Goal: Navigation & Orientation: Find specific page/section

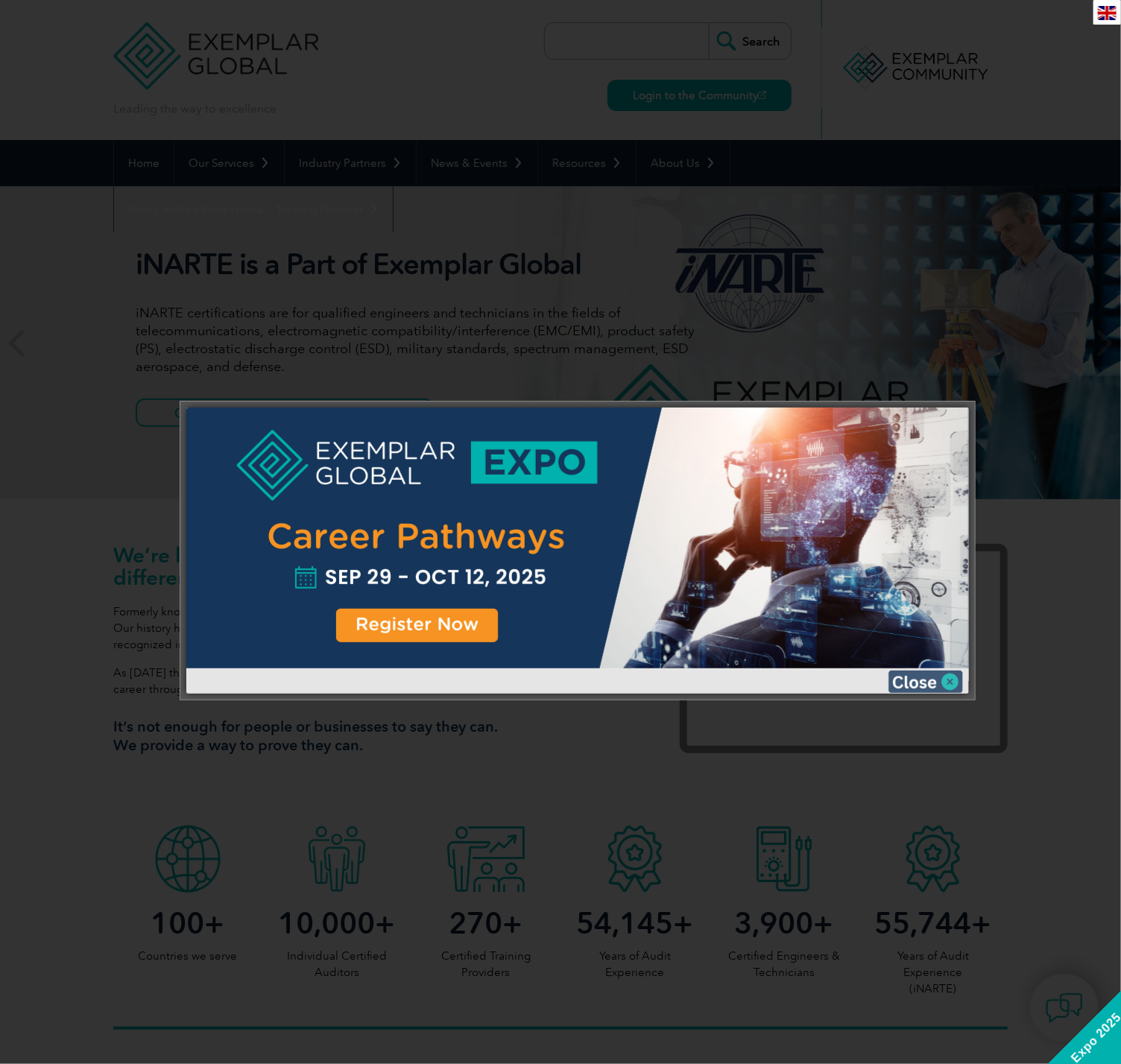
click at [928, 680] on img at bounding box center [925, 682] width 75 height 22
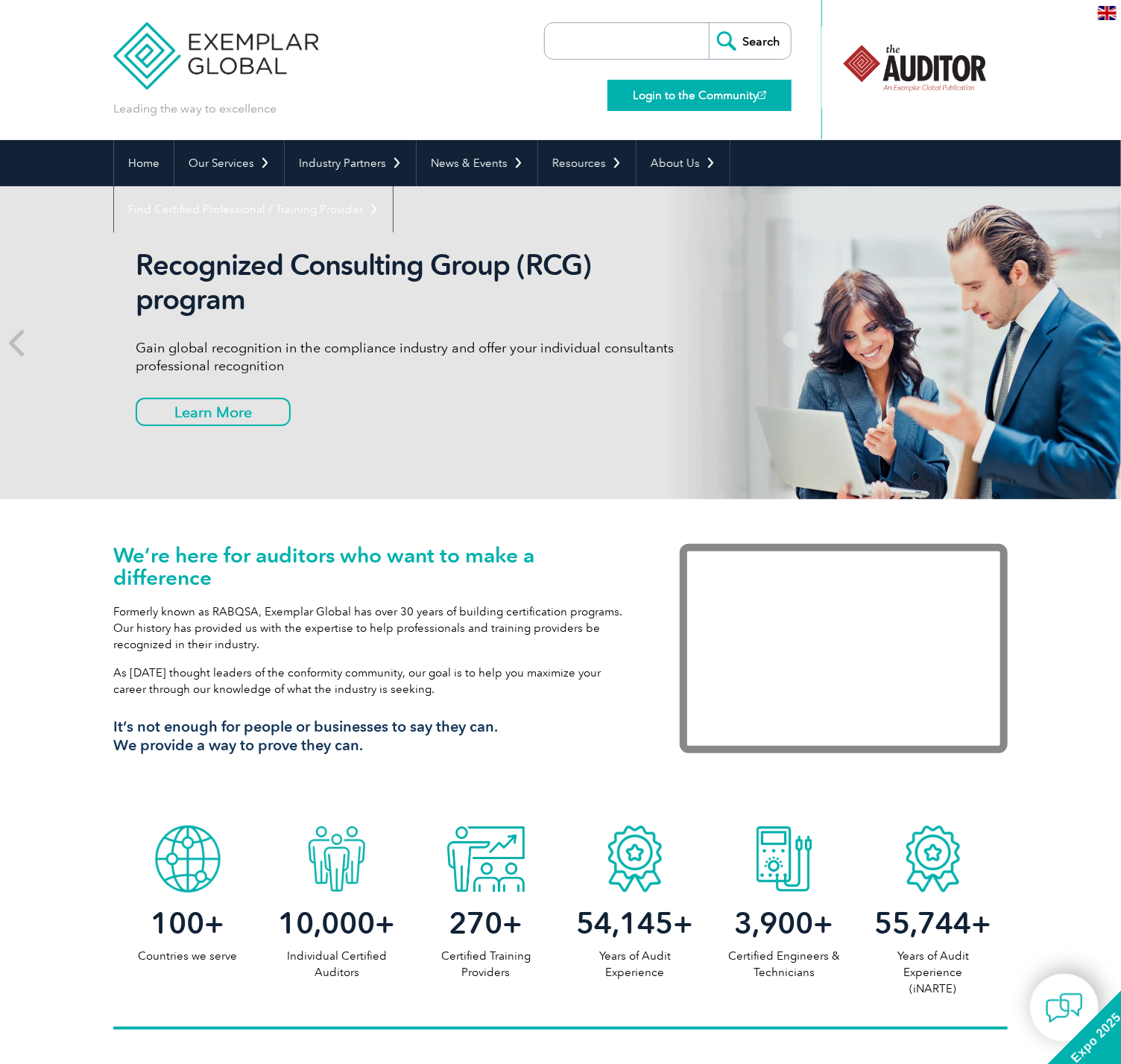
click at [695, 94] on link "Login to the Community" at bounding box center [700, 95] width 185 height 31
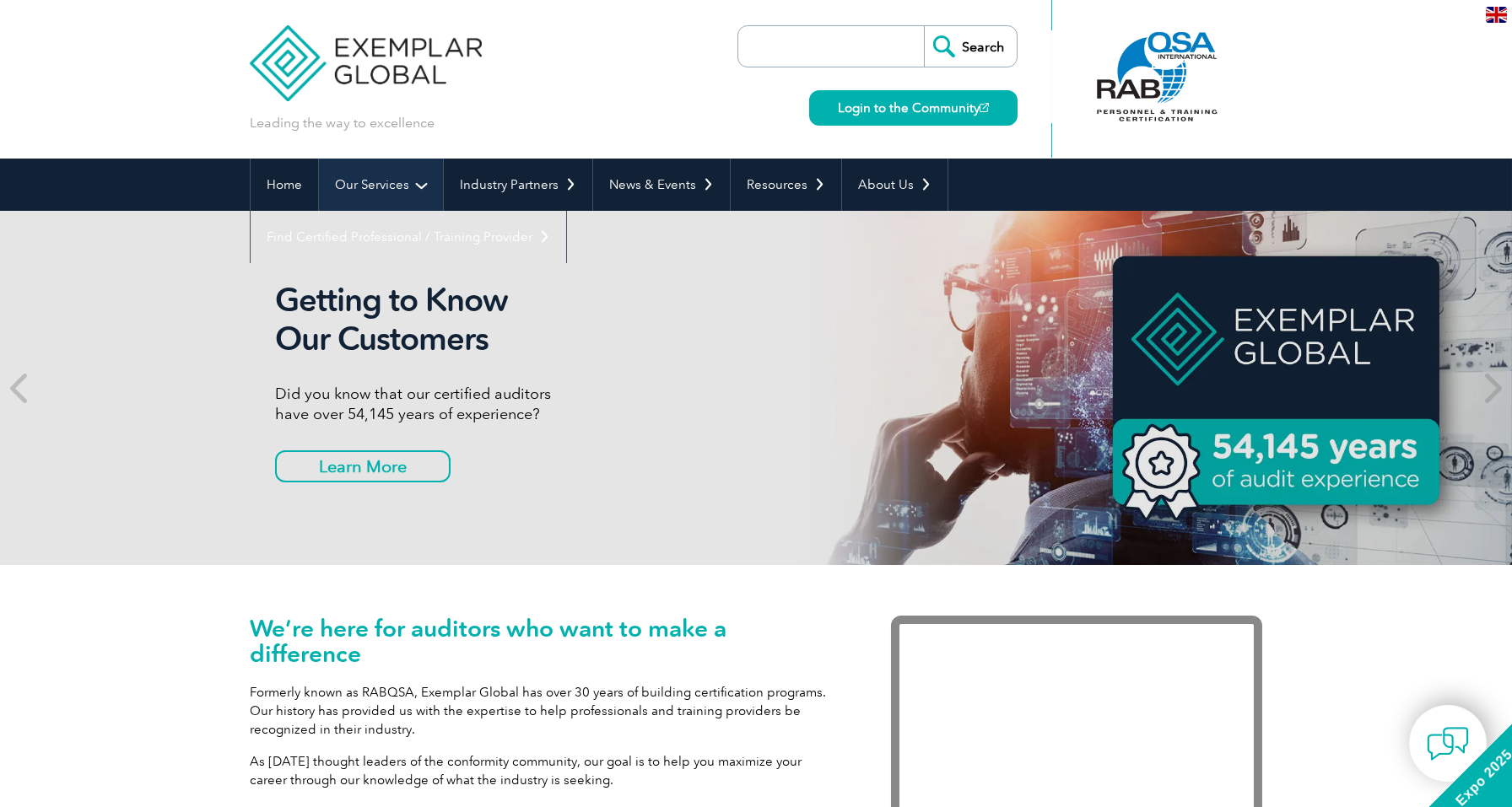
drag, startPoint x: 1939, startPoint y: 12, endPoint x: 395, endPoint y: 189, distance: 1554.1
click at [395, 189] on link "Our Services" at bounding box center [381, 185] width 124 height 52
click at [431, 183] on link "Our Services" at bounding box center [381, 185] width 124 height 52
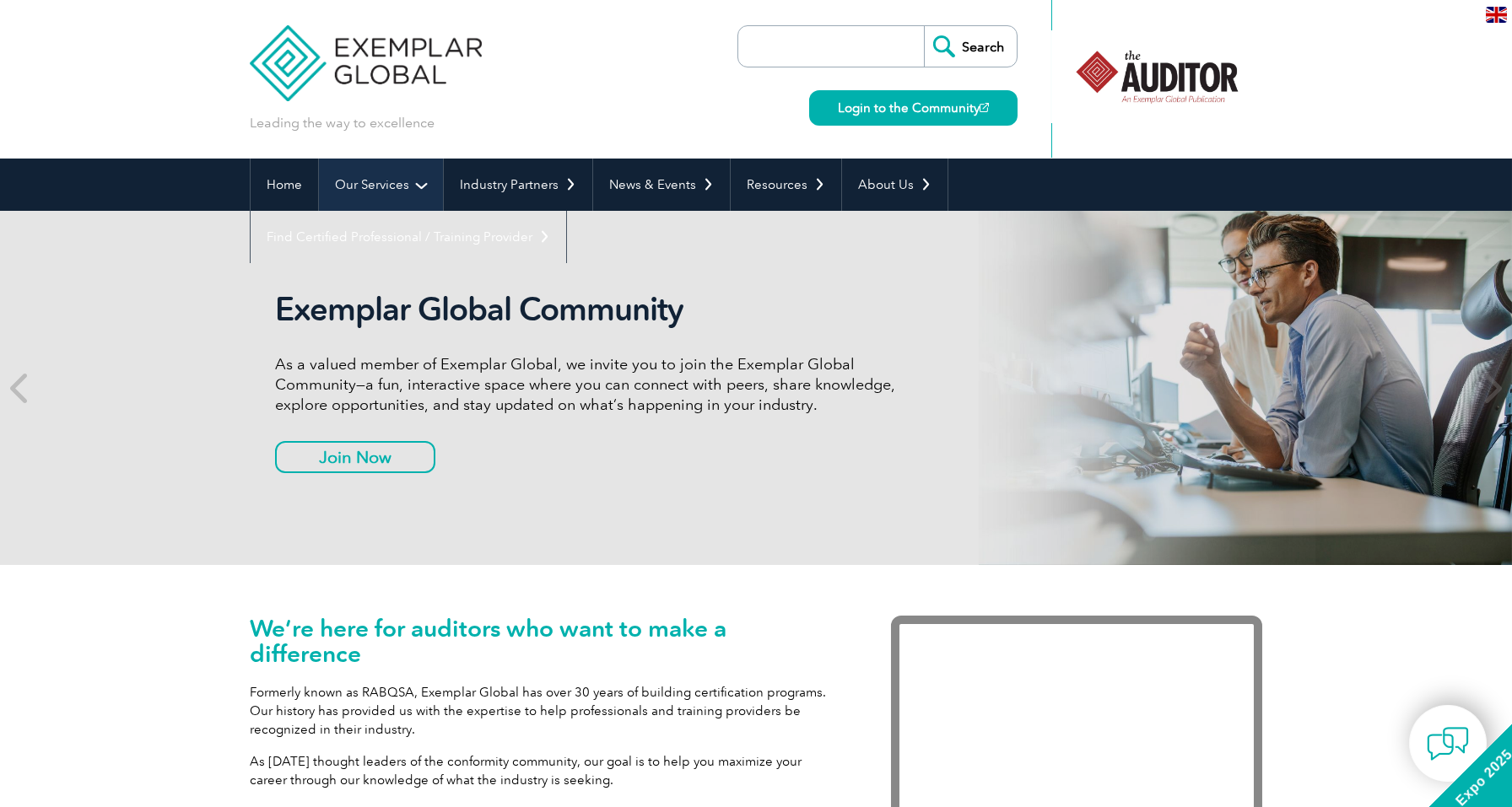
click at [424, 184] on link "Our Services" at bounding box center [381, 185] width 124 height 52
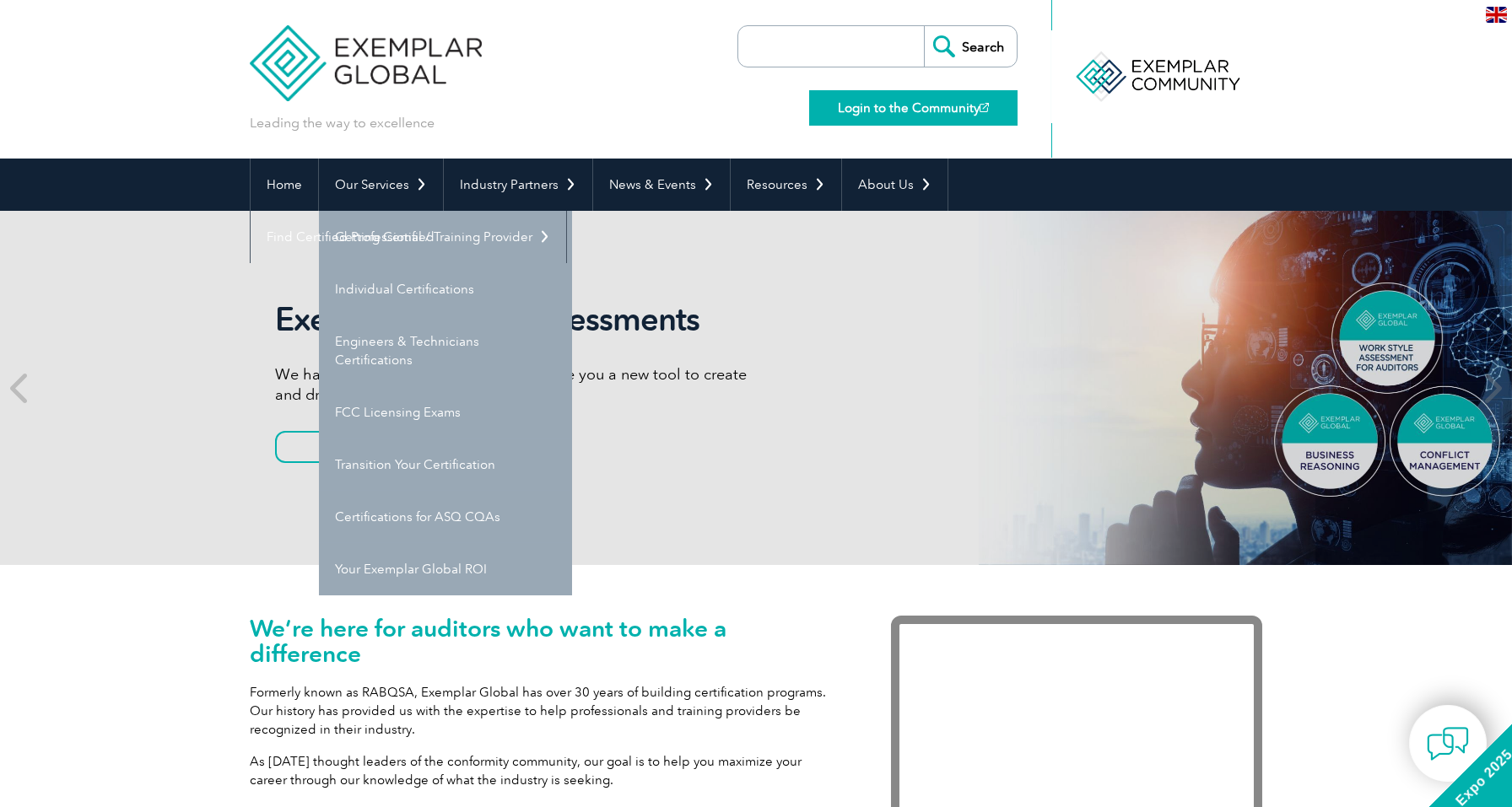
click at [930, 107] on link "Login to the Community" at bounding box center [913, 108] width 209 height 35
